Goal: Task Accomplishment & Management: Use online tool/utility

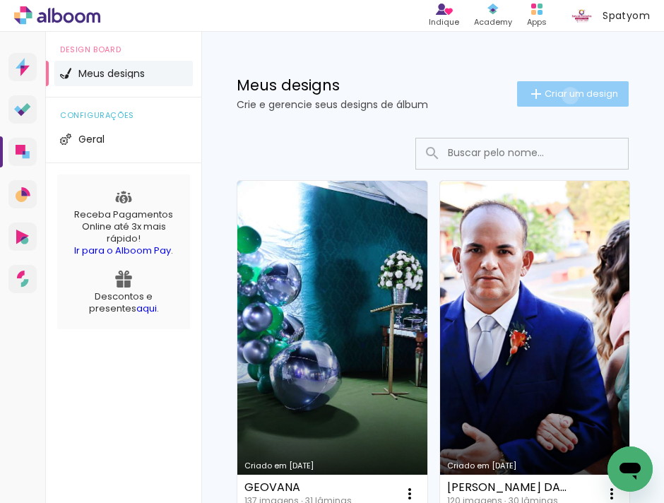
click at [558, 95] on span "Criar um design" at bounding box center [580, 93] width 73 height 9
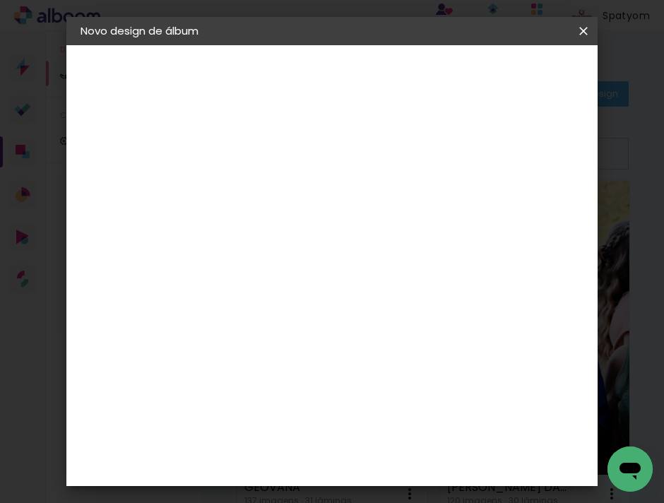
click at [0, 0] on iron-icon at bounding box center [0, 0] width 0 height 0
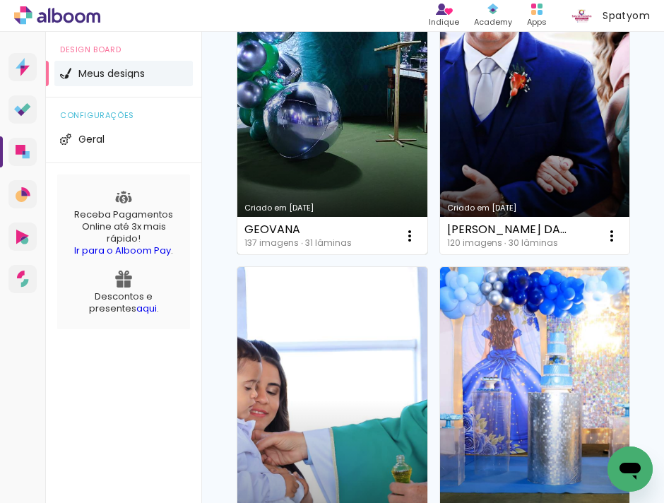
scroll to position [256, 0]
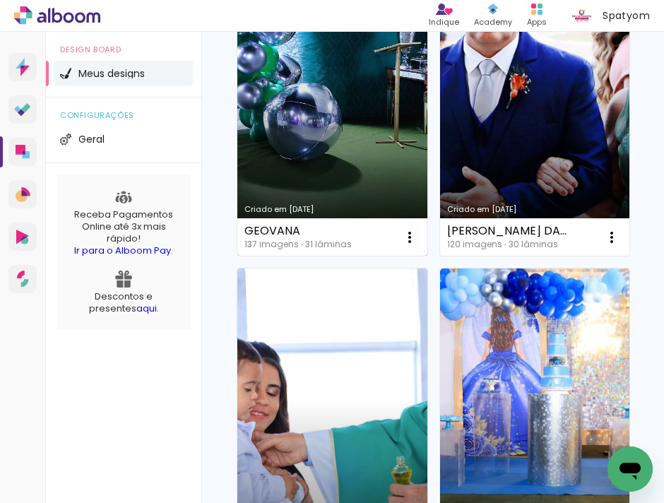
click at [313, 176] on link "Criado em [DATE]" at bounding box center [332, 89] width 190 height 331
